Goal: Information Seeking & Learning: Understand process/instructions

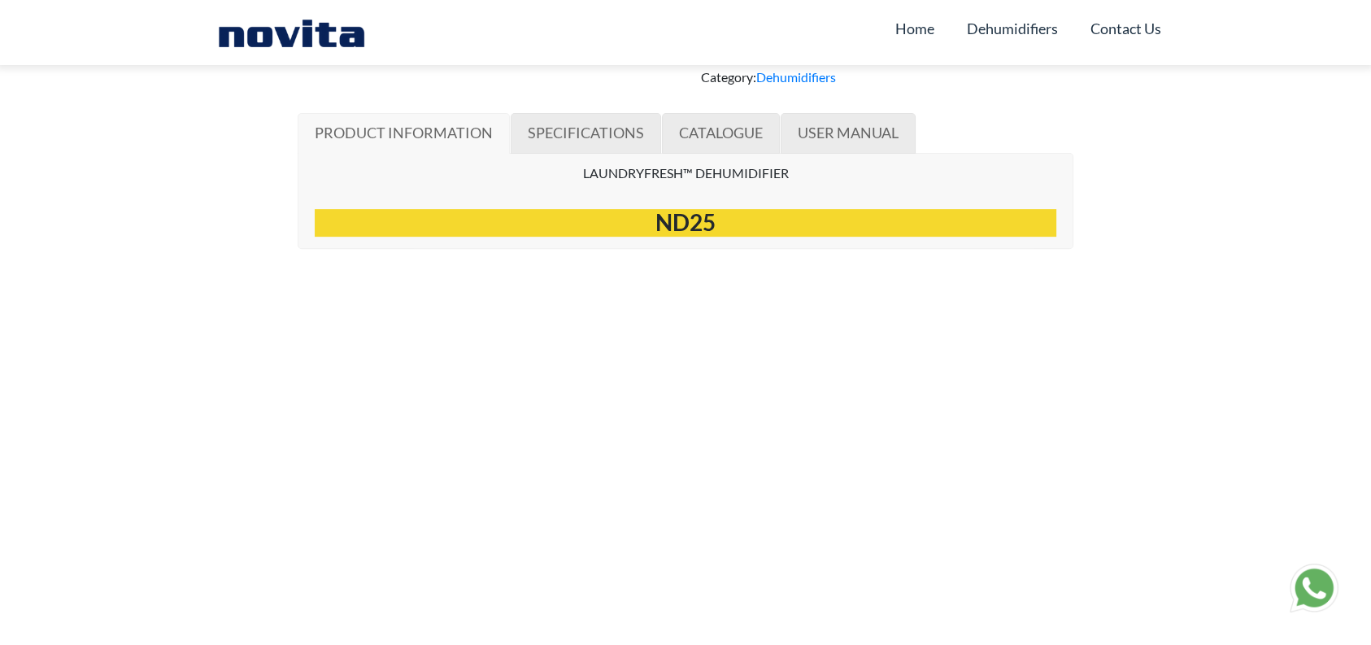
scroll to position [886, 0]
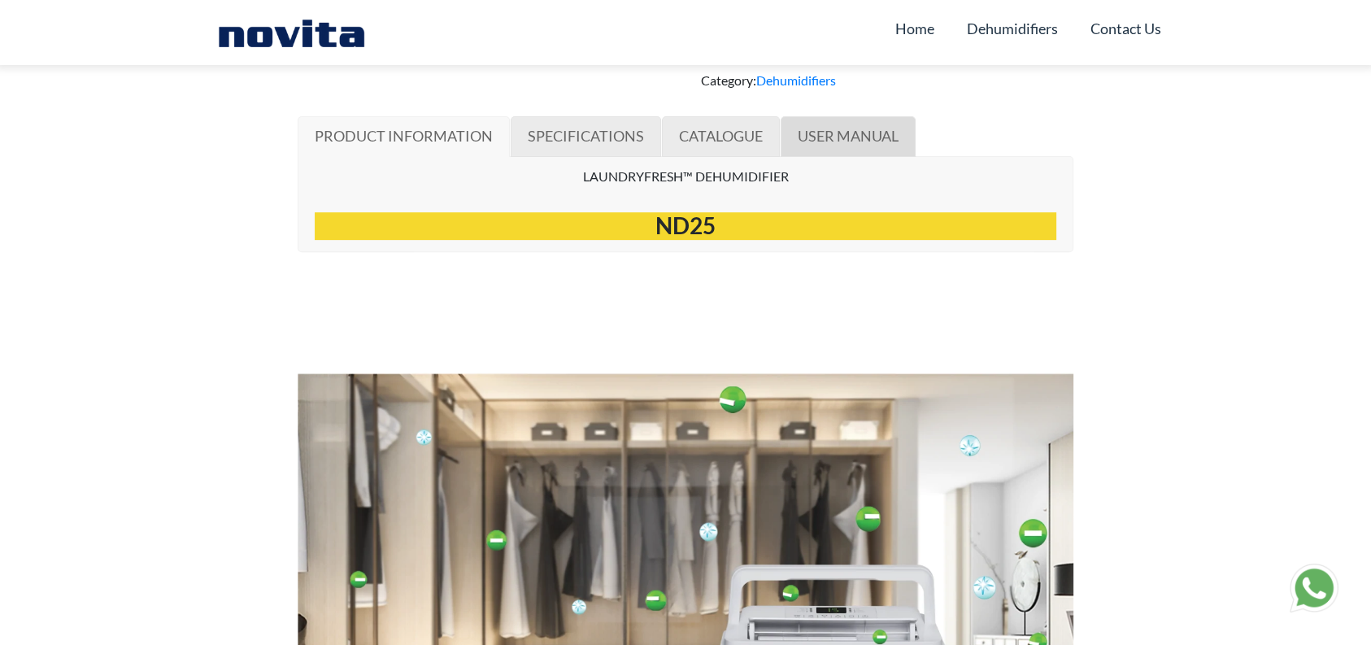
click at [832, 145] on span "USER MANUAL" at bounding box center [847, 136] width 101 height 18
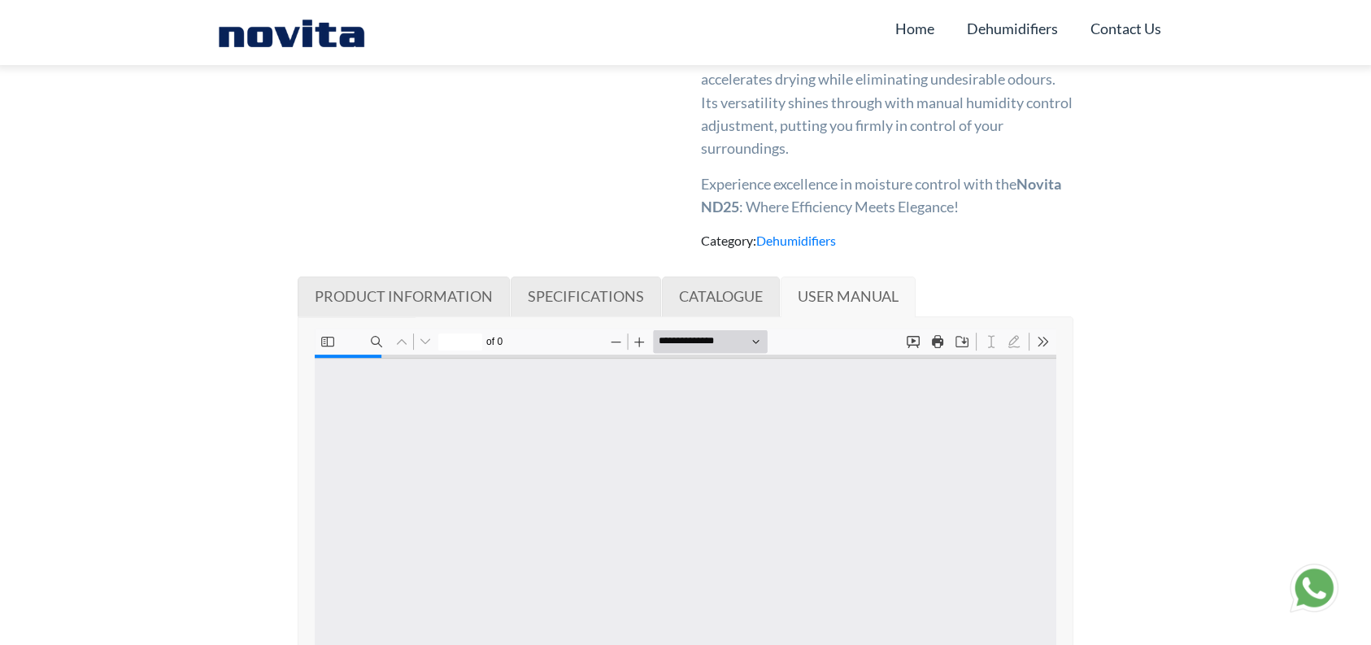
scroll to position [725, 0]
click at [580, 306] on span "SPECIFICATIONS" at bounding box center [586, 297] width 116 height 18
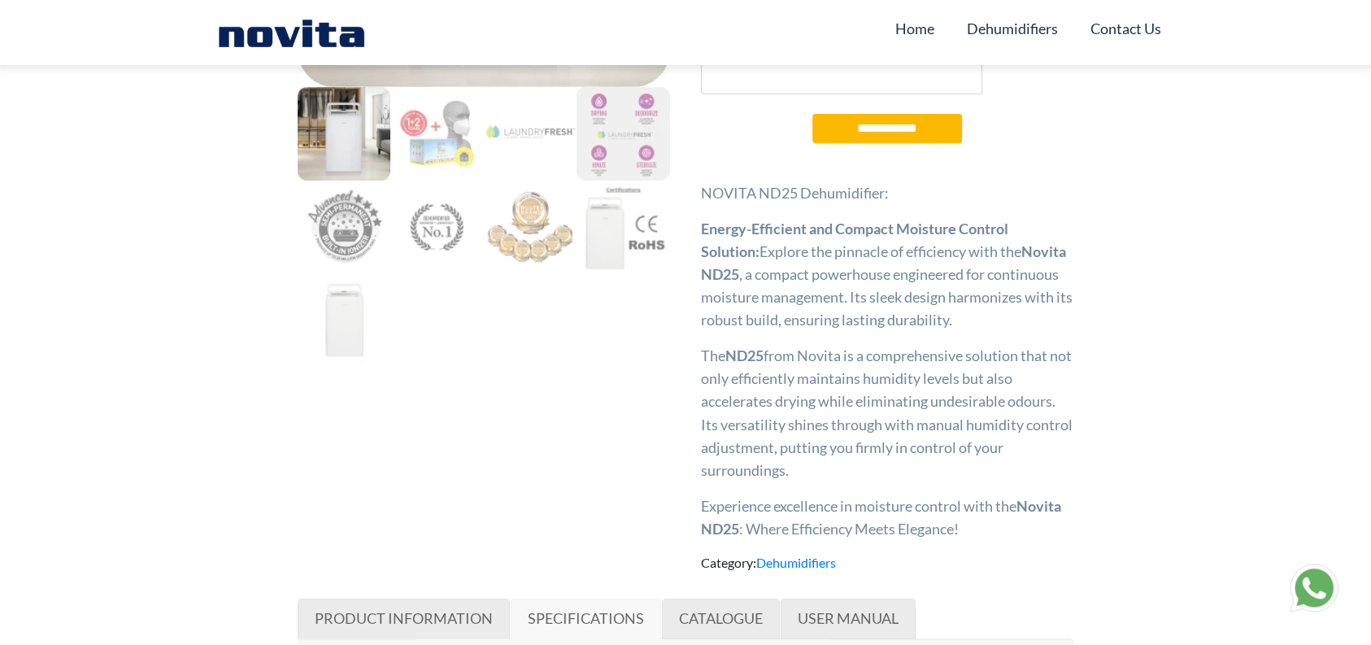
scroll to position [402, 0]
click at [1128, 24] on link "Contact Us" at bounding box center [1125, 28] width 71 height 31
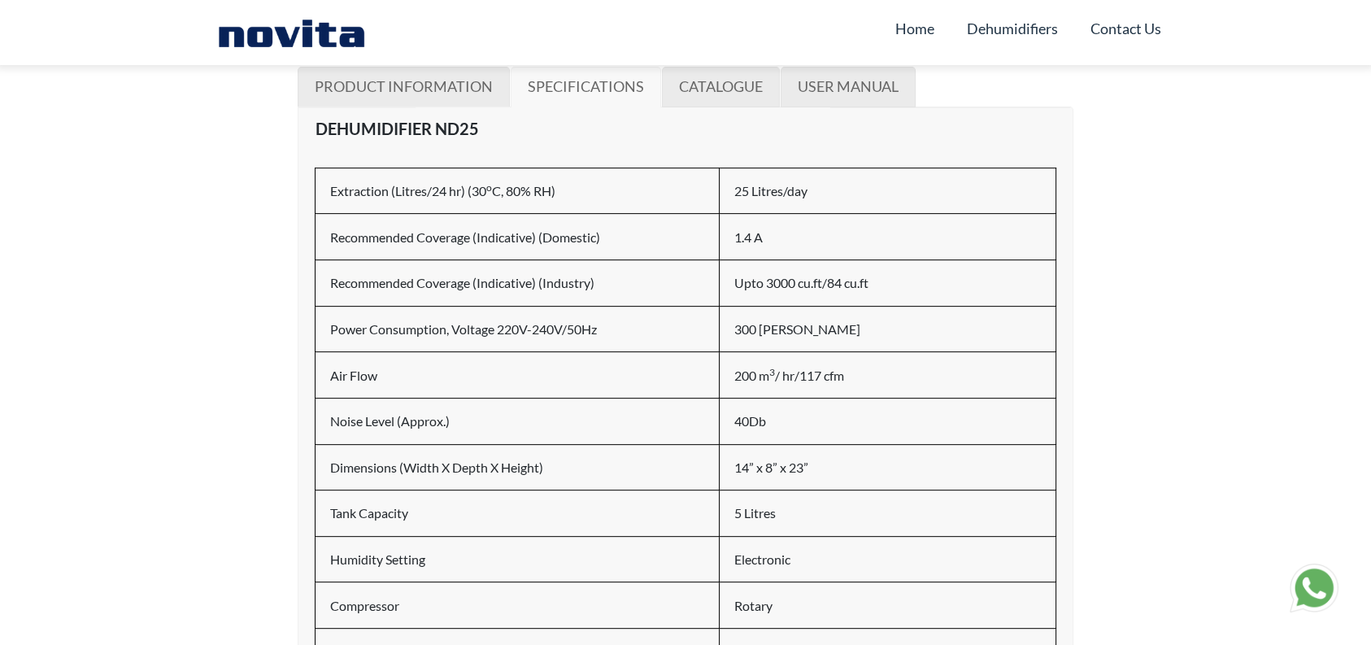
scroll to position [402, 0]
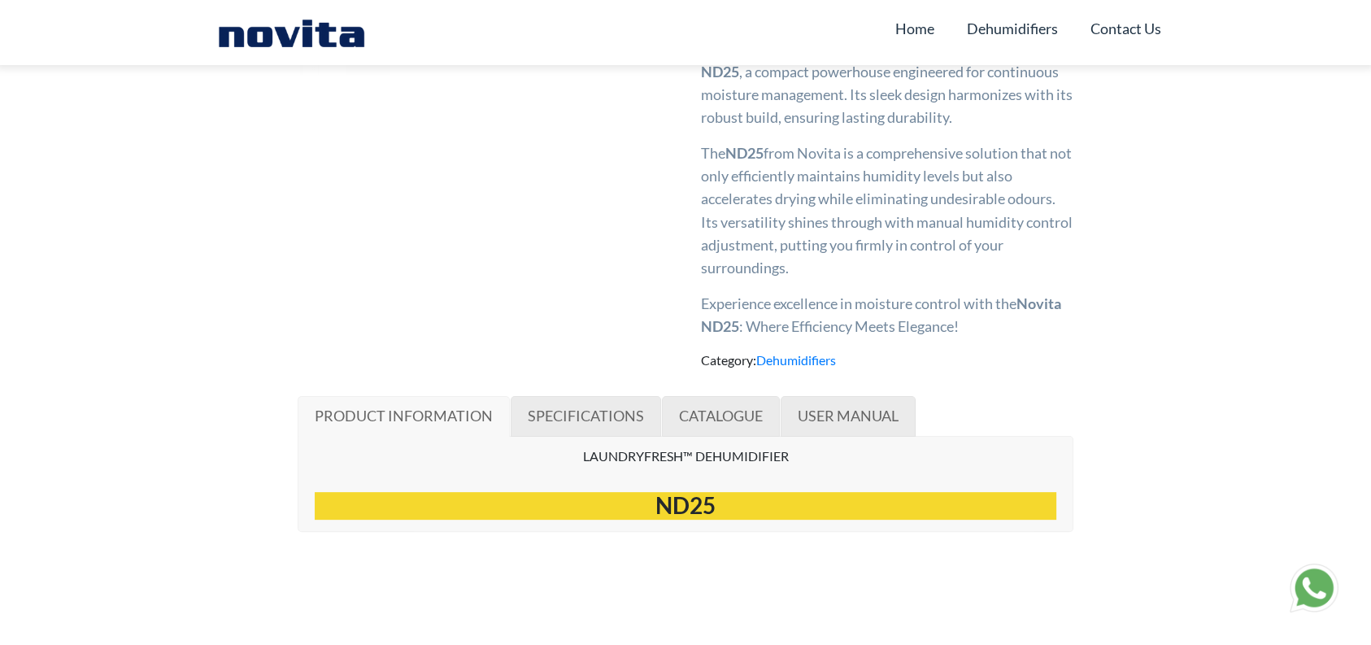
scroll to position [644, 0]
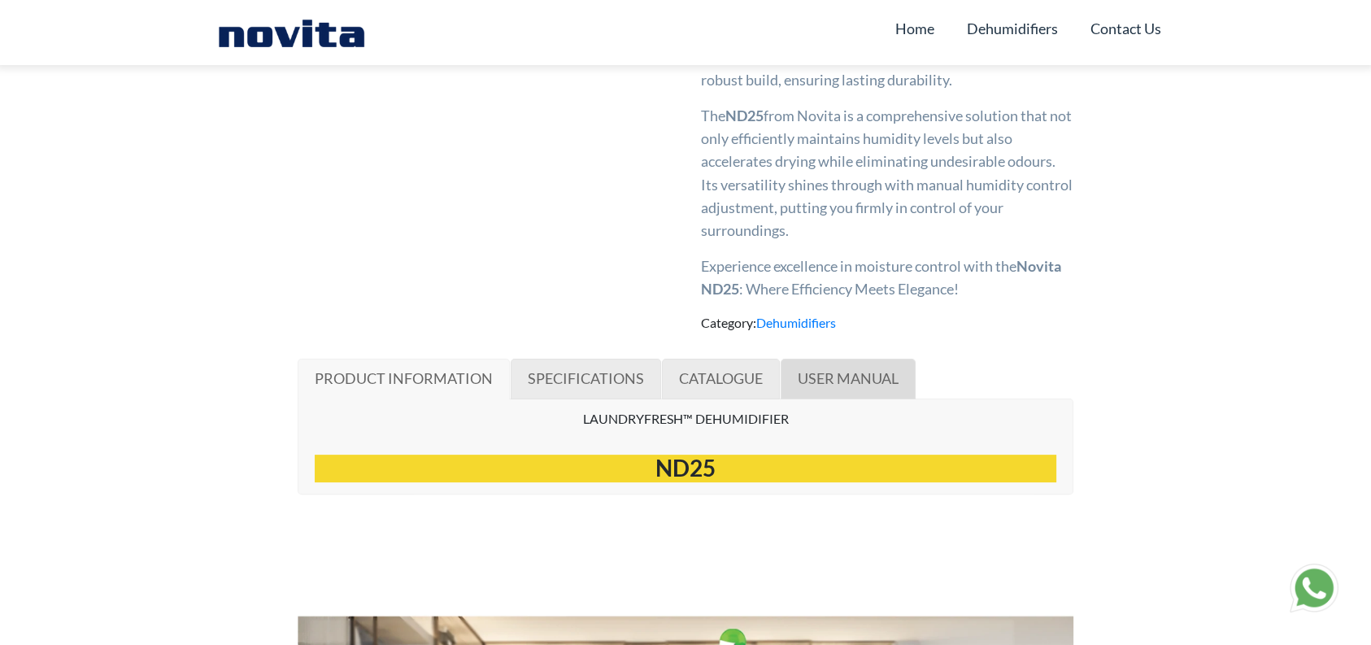
click at [830, 387] on span "USER MANUAL" at bounding box center [847, 378] width 101 height 18
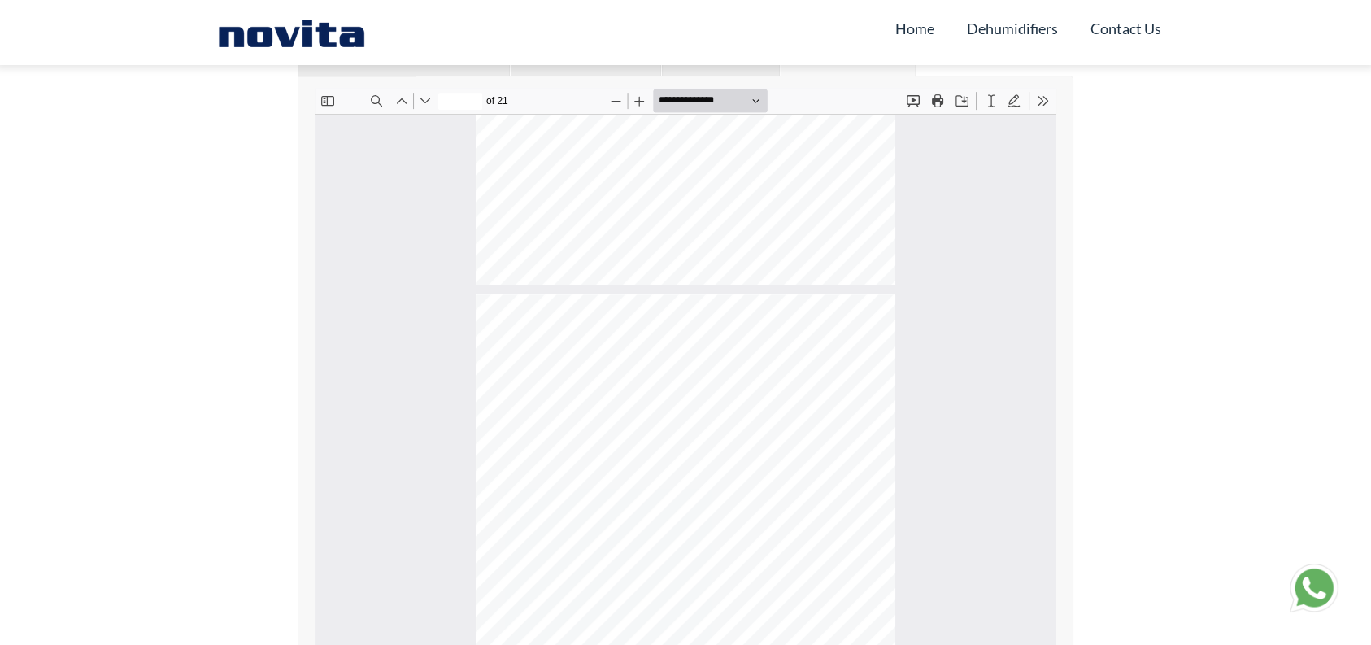
scroll to position [2425, 0]
click at [937, 105] on button "Print" at bounding box center [937, 100] width 23 height 23
type input "*"
